Goal: Complete application form

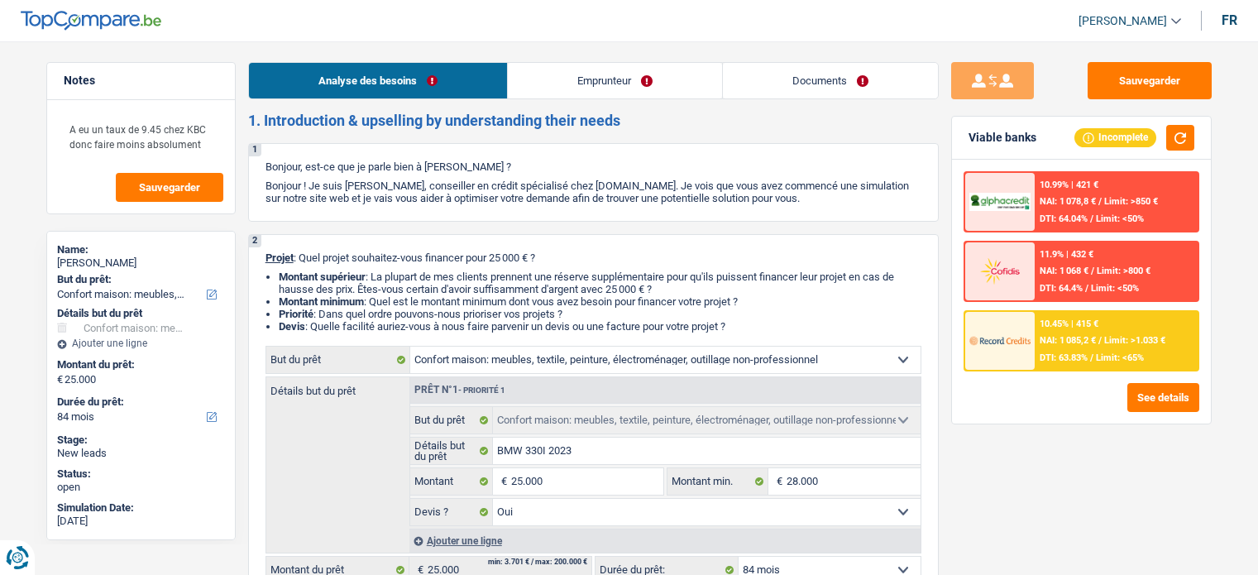
select select "household"
select select "84"
select select "household"
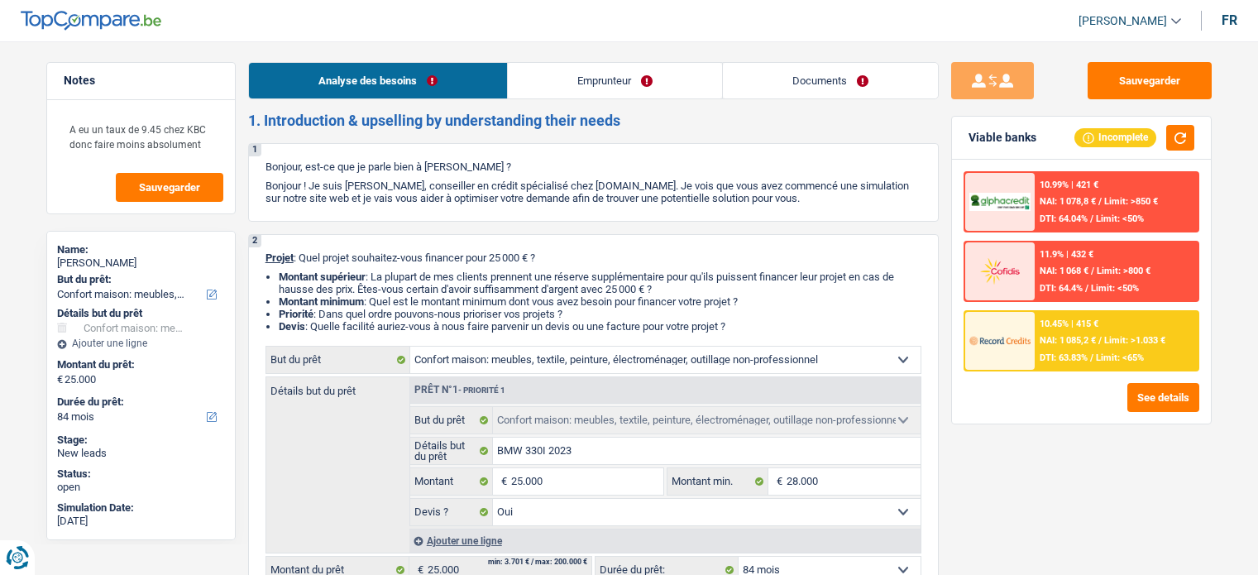
select select "yes"
select select "84"
select select "publicEmployee"
select select "netSalary"
select select "mealVouchers"
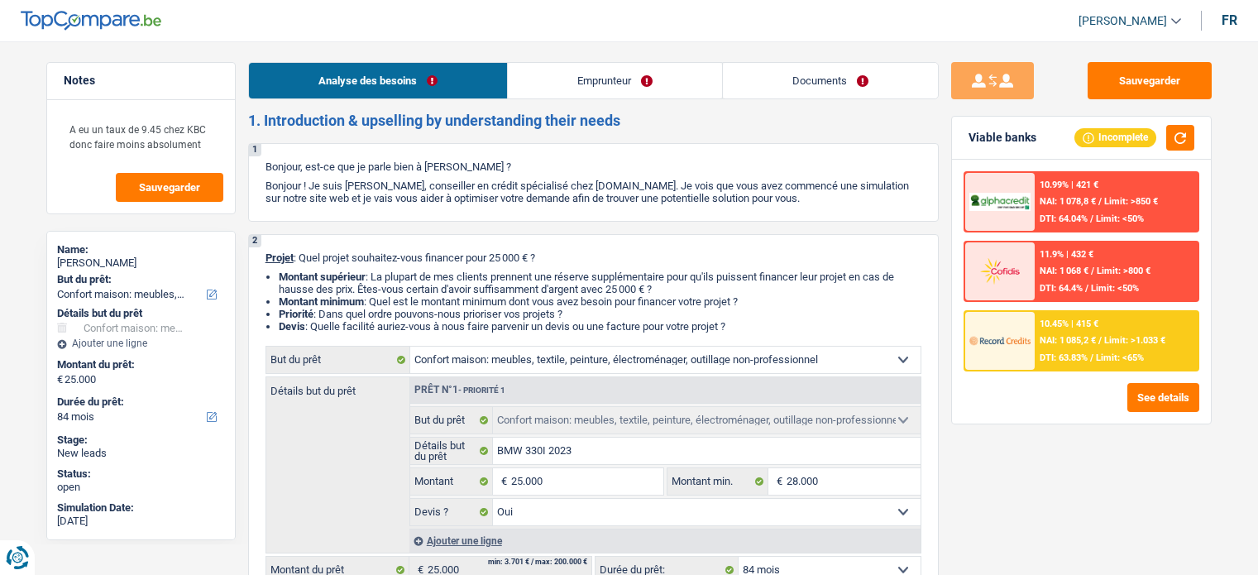
select select "rents"
select select "mortgage"
select select "360"
select select "household"
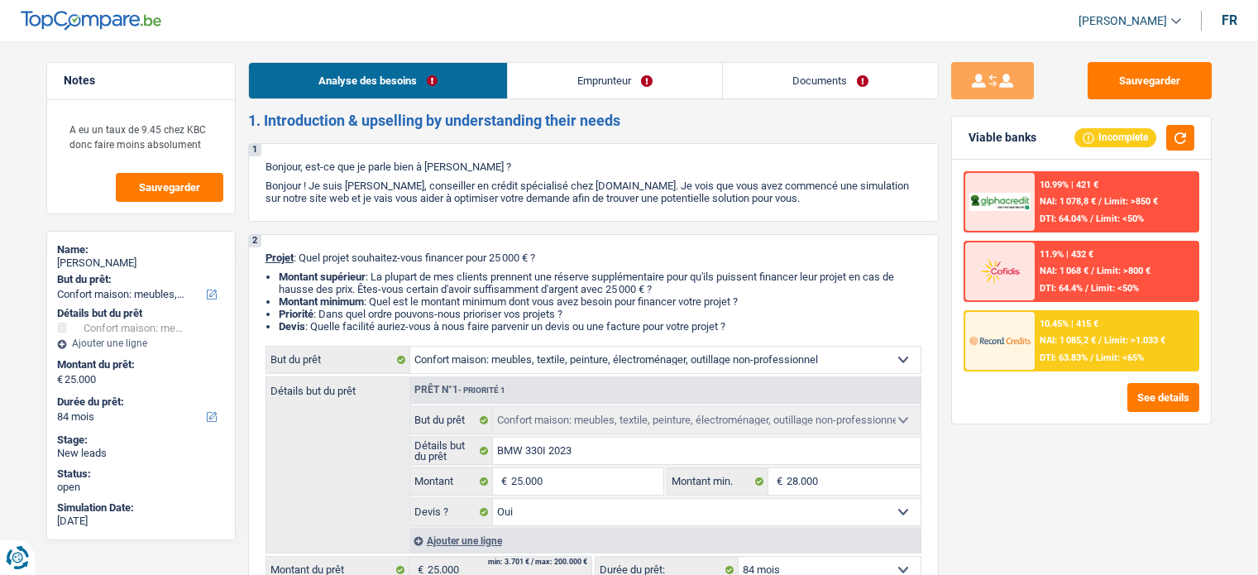
select select "yes"
select select "84"
